Goal: Task Accomplishment & Management: Manage account settings

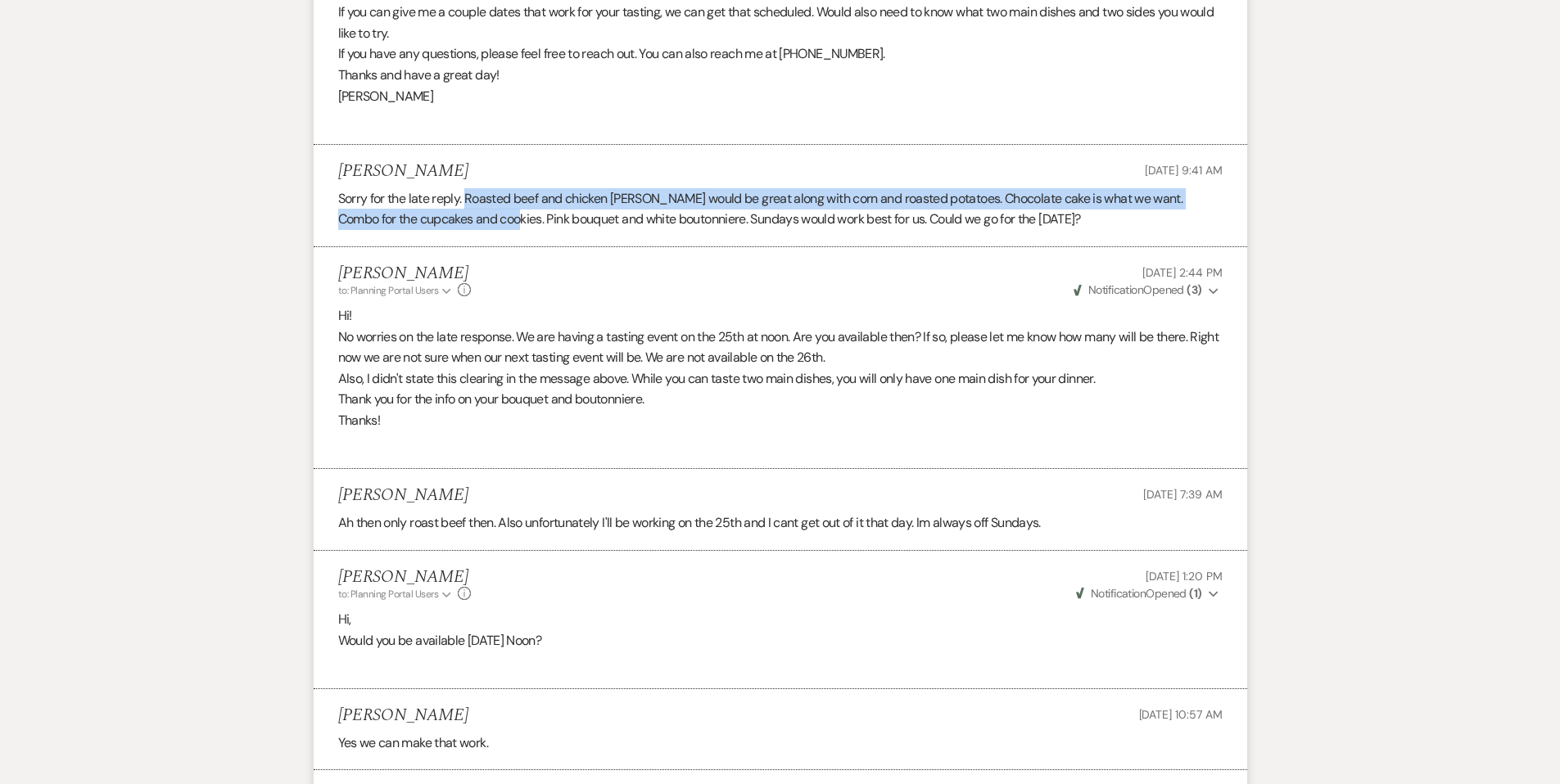
scroll to position [1187, 0]
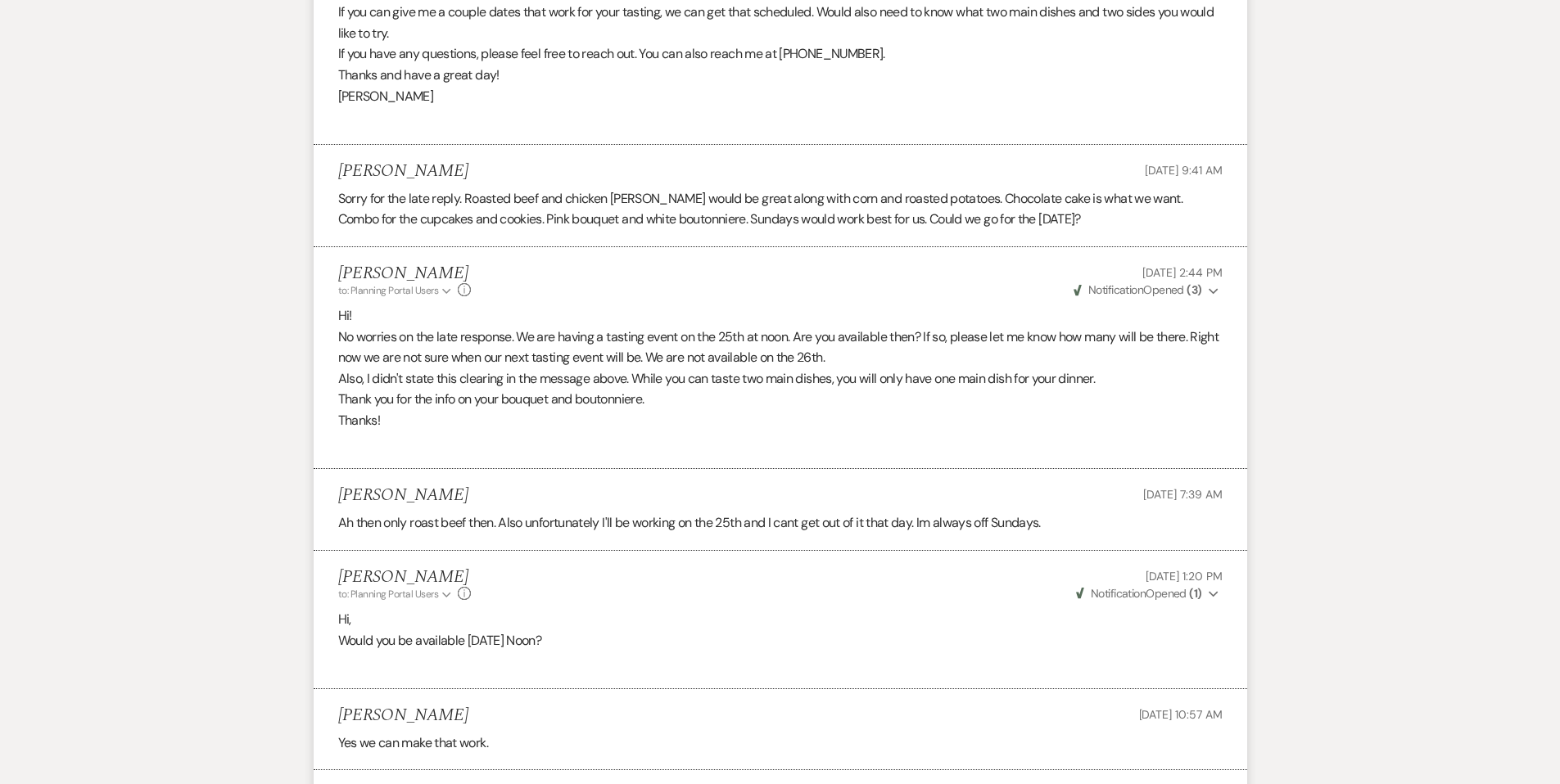
click at [249, 202] on div "Messages Tasks Payments Vendors Rental Overview Timeline Docs & Files Contacts …" at bounding box center [780, 526] width 1560 height 2797
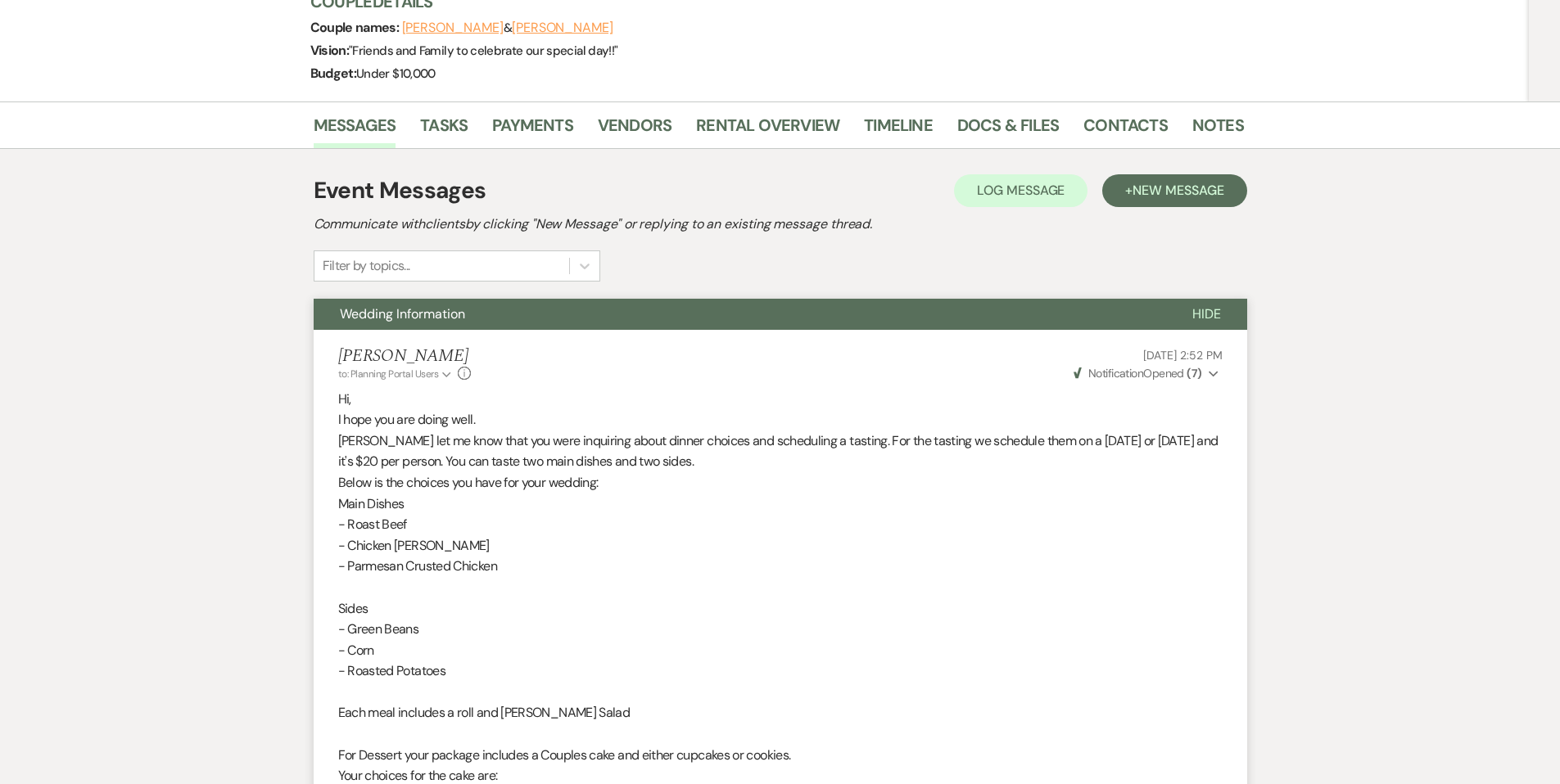
scroll to position [0, 0]
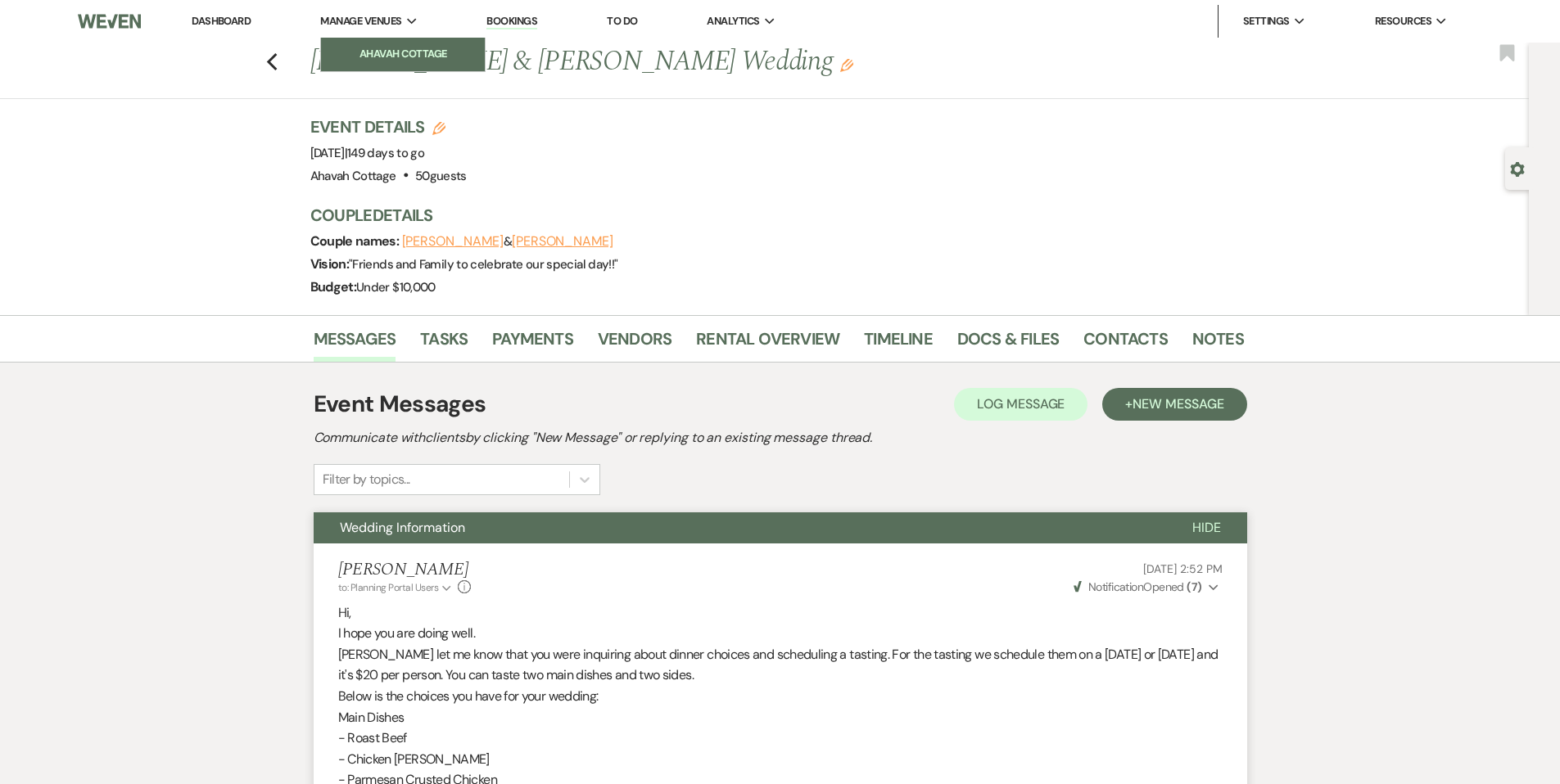
click at [361, 48] on li "Ahavah Cottage" at bounding box center [403, 54] width 147 height 16
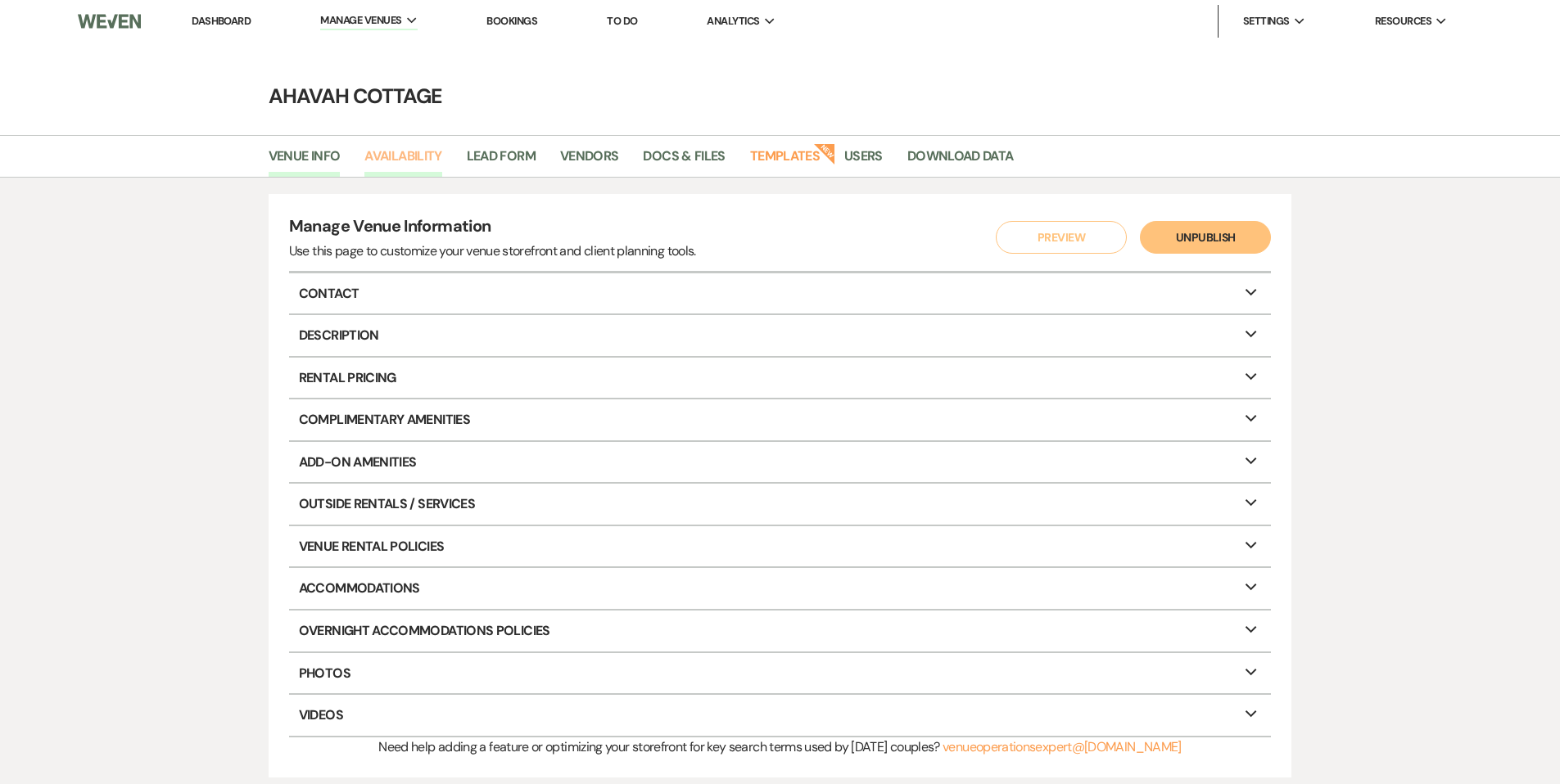
click at [399, 150] on link "Availability" at bounding box center [403, 160] width 77 height 31
select select "3"
select select "2026"
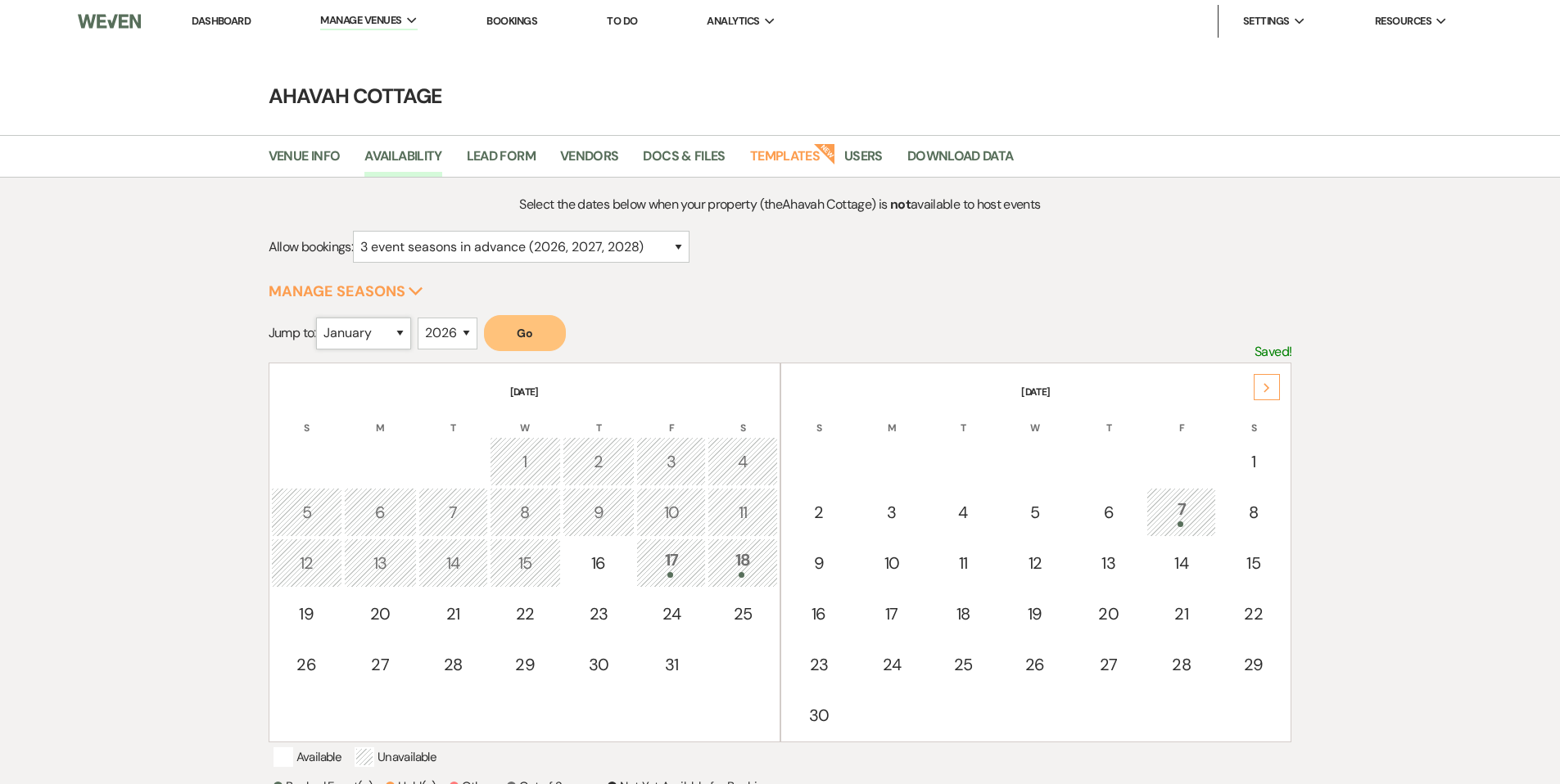
click at [407, 334] on select "January February March April May June July August September October November De…" at bounding box center [363, 334] width 95 height 32
select select "9"
click at [319, 318] on select "January February March April May June July August September October November De…" at bounding box center [363, 334] width 95 height 32
click at [535, 339] on button "Go" at bounding box center [525, 333] width 82 height 36
